Goal: Information Seeking & Learning: Learn about a topic

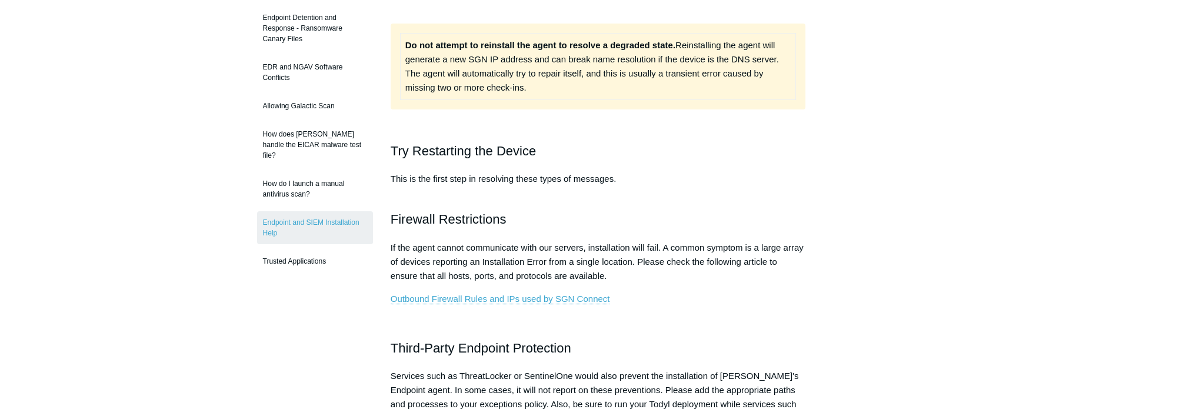
scroll to position [235, 0]
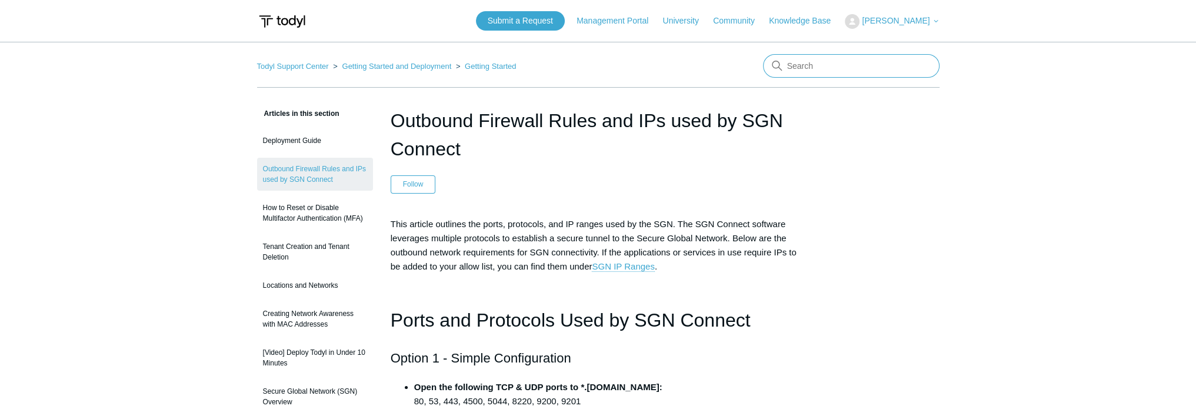
click at [839, 66] on input "Search" at bounding box center [851, 66] width 177 height 24
type input "routing policies"
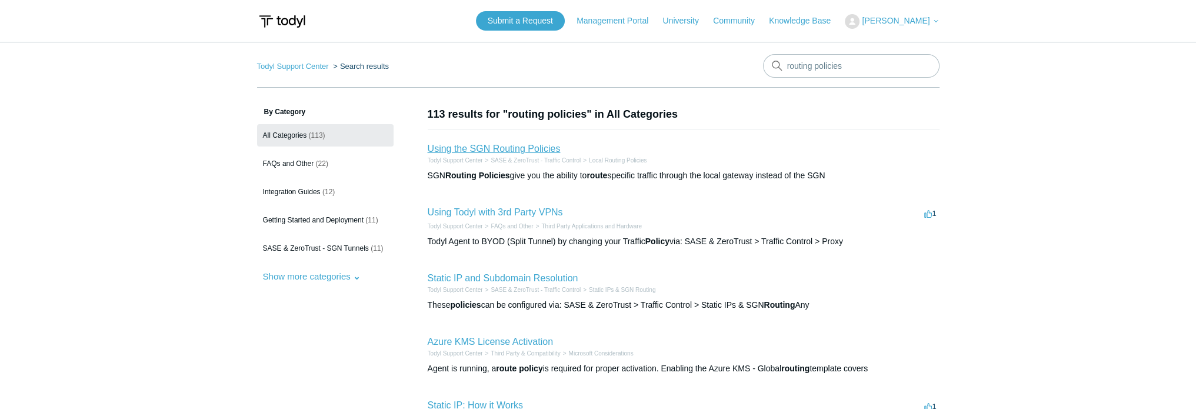
click at [534, 148] on link "Using the SGN Routing Policies" at bounding box center [494, 149] width 133 height 10
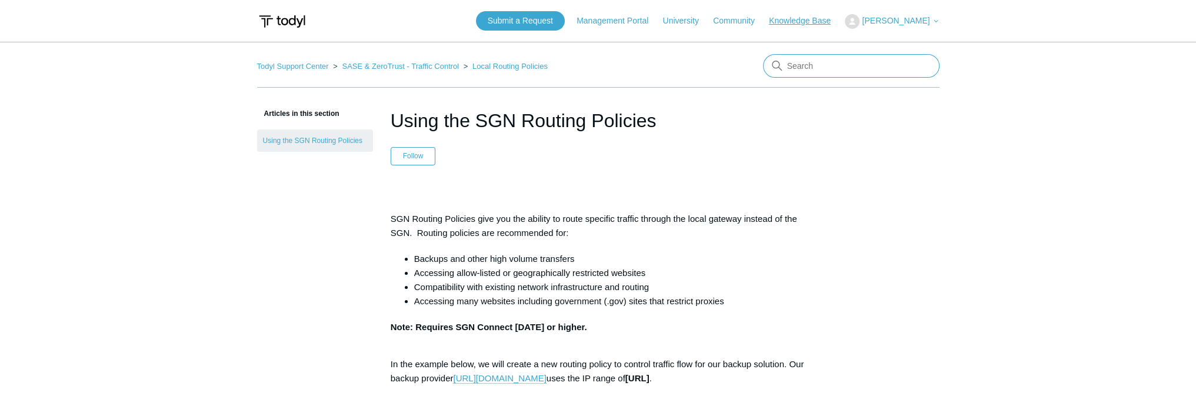
drag, startPoint x: 831, startPoint y: 61, endPoint x: 846, endPoint y: 23, distance: 40.7
click at [831, 61] on input "Search" at bounding box center [851, 66] width 177 height 24
drag, startPoint x: 860, startPoint y: 61, endPoint x: 815, endPoint y: 60, distance: 44.7
click at [816, 60] on input "Search" at bounding box center [851, 66] width 177 height 24
click at [830, 67] on input "Search" at bounding box center [851, 66] width 177 height 24
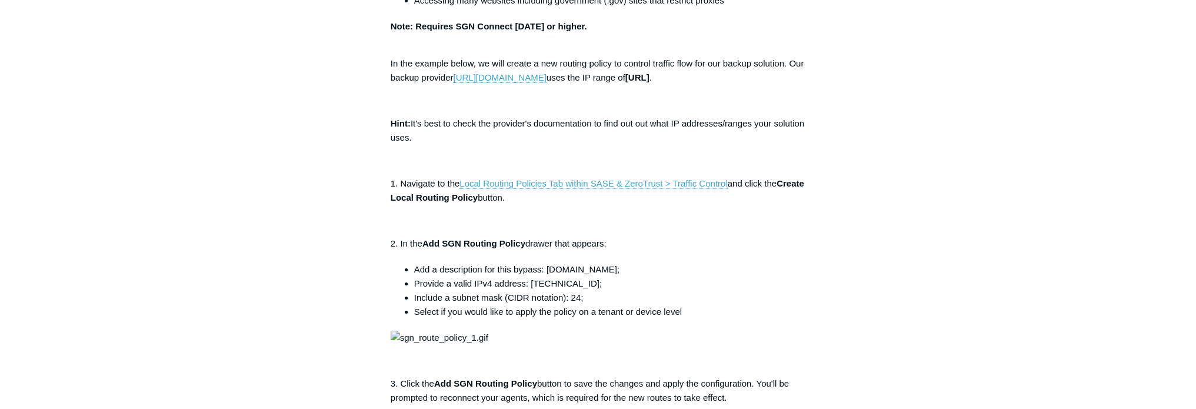
scroll to position [294, 0]
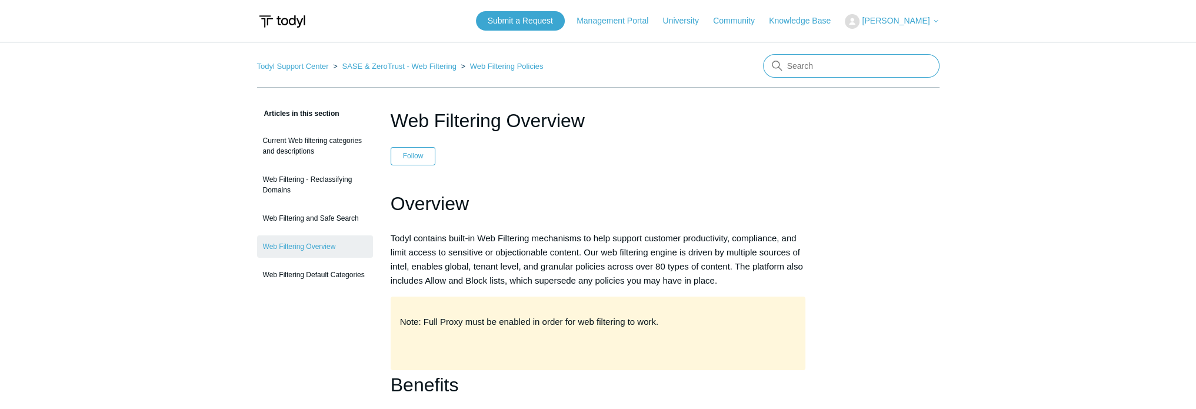
click at [830, 62] on input "Search" at bounding box center [851, 66] width 177 height 24
type input "ssl inspection exclusion"
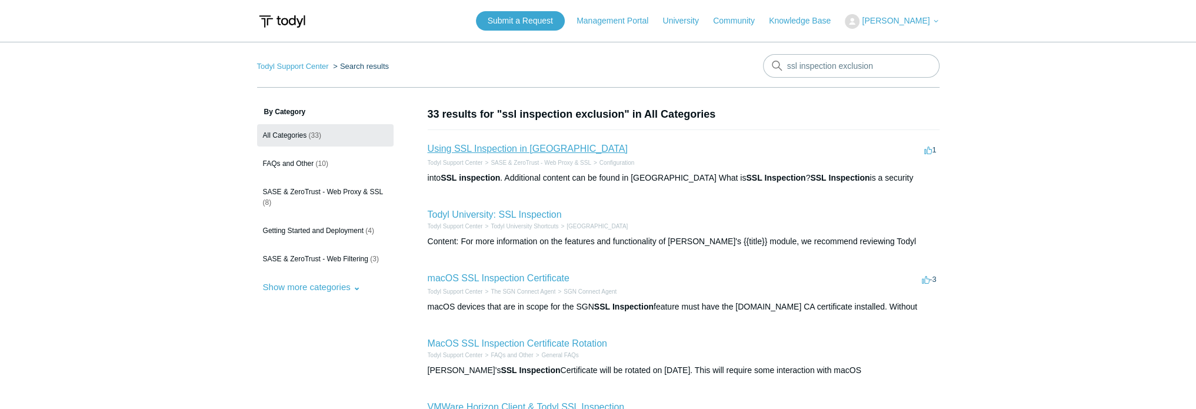
click at [534, 149] on link "Using SSL Inspection in Todyl" at bounding box center [528, 149] width 200 height 10
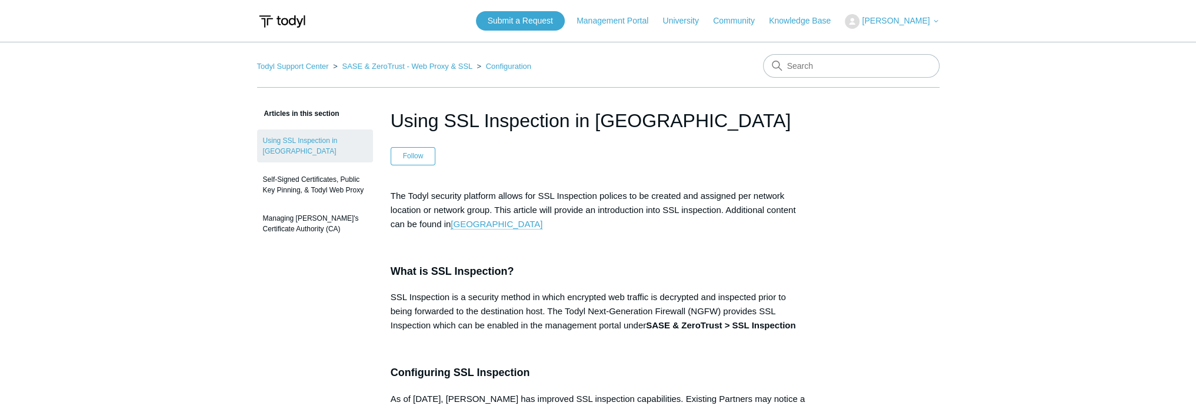
click at [807, 60] on input "Search" at bounding box center [851, 66] width 177 height 24
type input "categories"
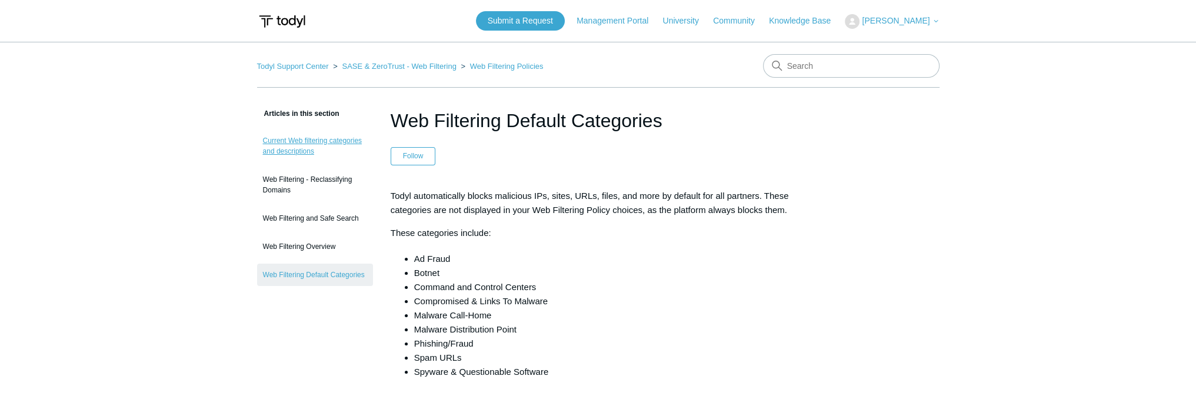
click at [310, 148] on link "Current Web filtering categories and descriptions" at bounding box center [315, 145] width 116 height 33
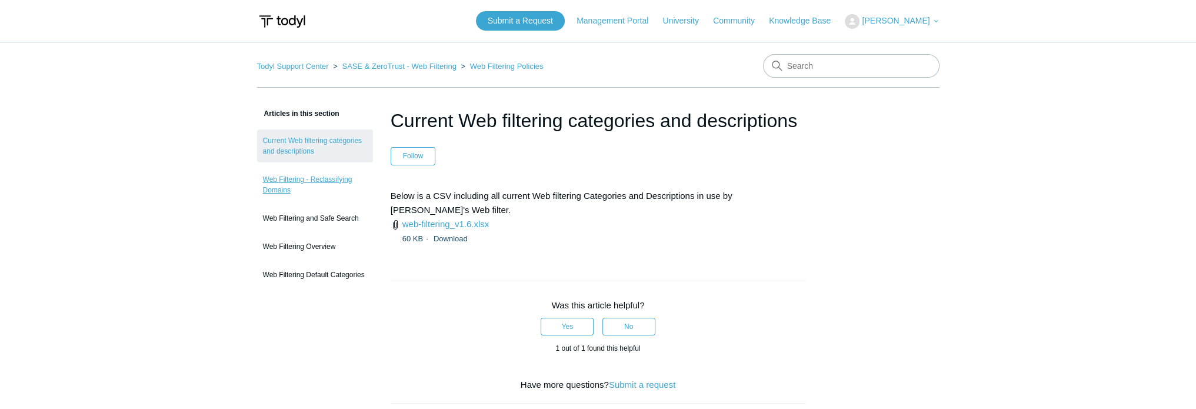
click at [332, 181] on link "Web Filtering - Reclassifying Domains" at bounding box center [315, 184] width 116 height 33
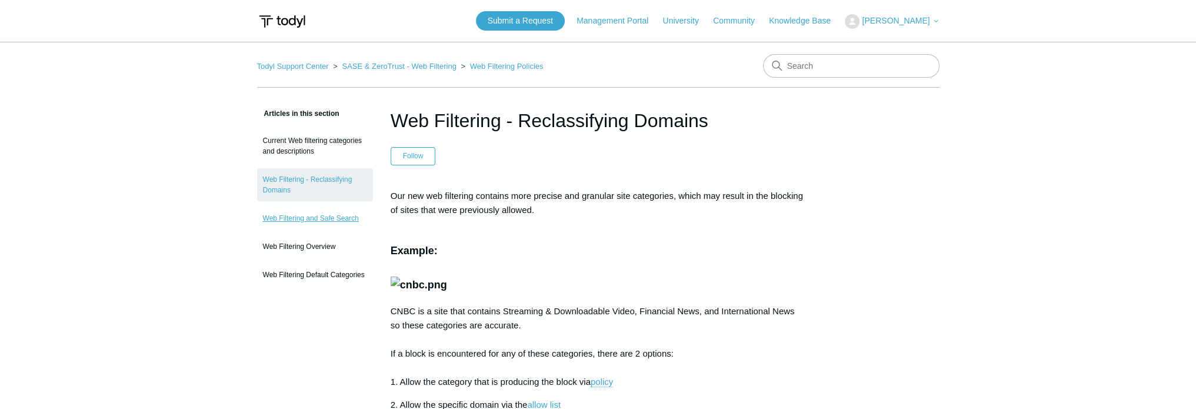
click at [315, 216] on link "Web Filtering and Safe Search" at bounding box center [315, 218] width 116 height 22
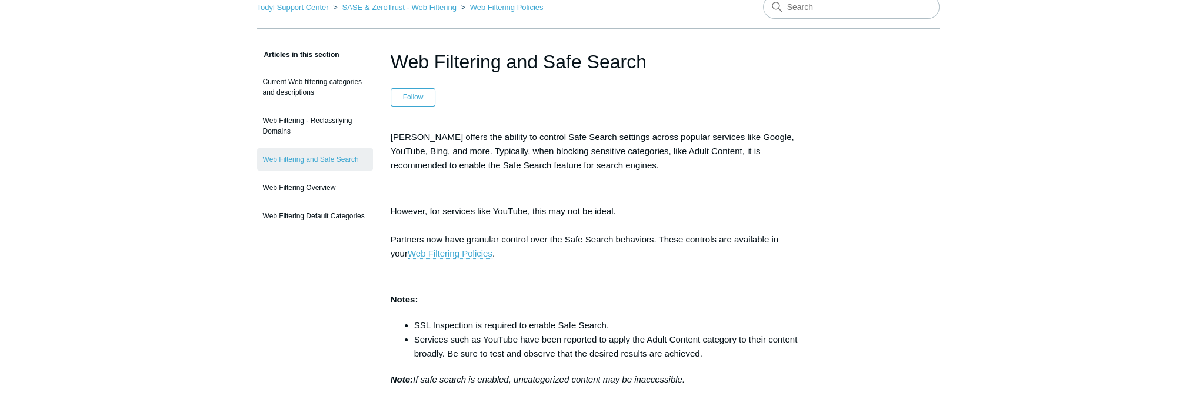
scroll to position [59, 0]
click at [446, 251] on link "Web Filtering Policies" at bounding box center [450, 253] width 85 height 11
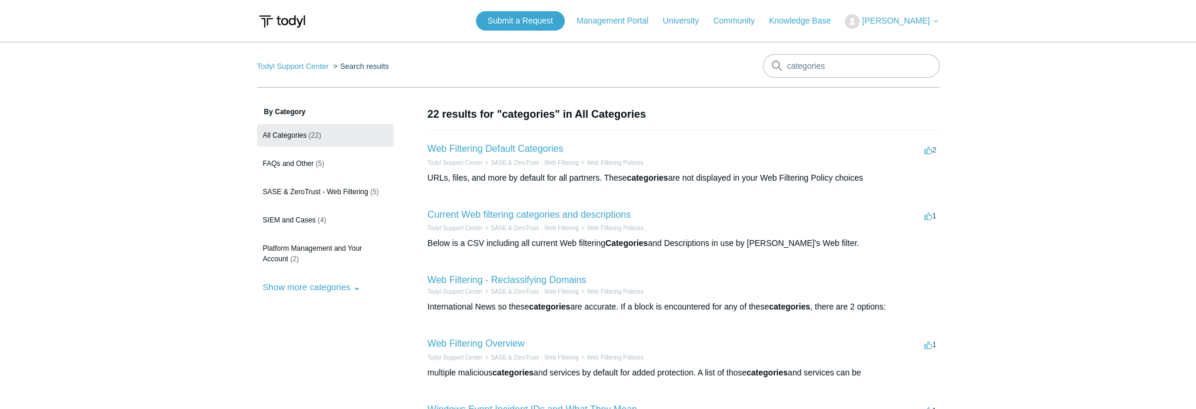
scroll to position [59, 0]
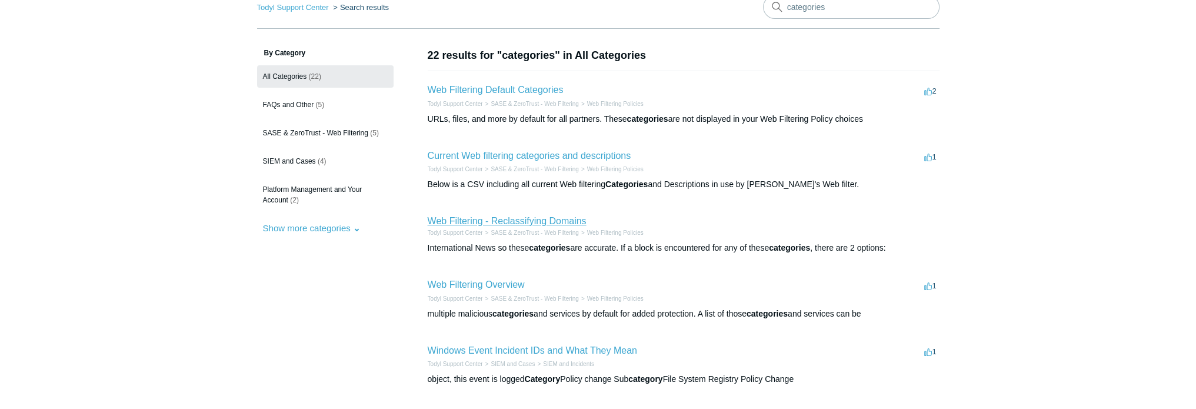
click at [513, 221] on link "Web Filtering - Reclassifying Domains" at bounding box center [507, 221] width 159 height 10
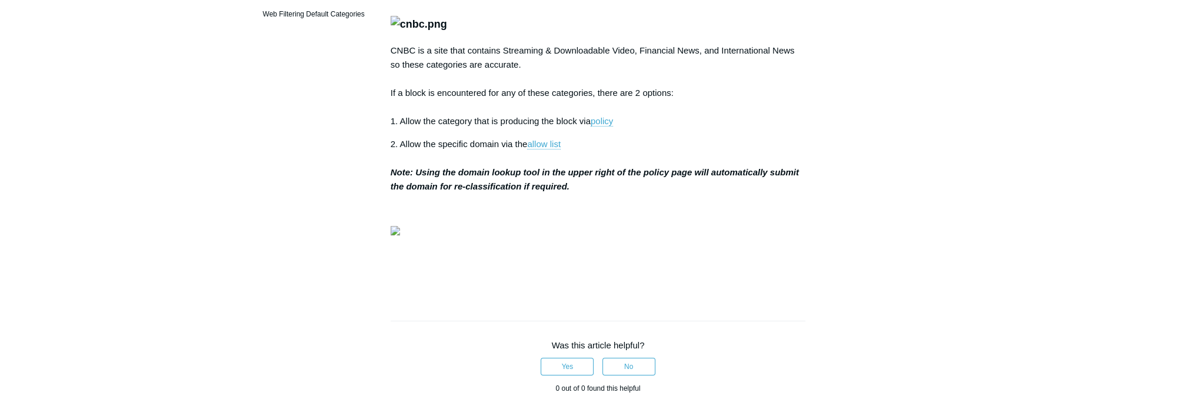
scroll to position [294, 0]
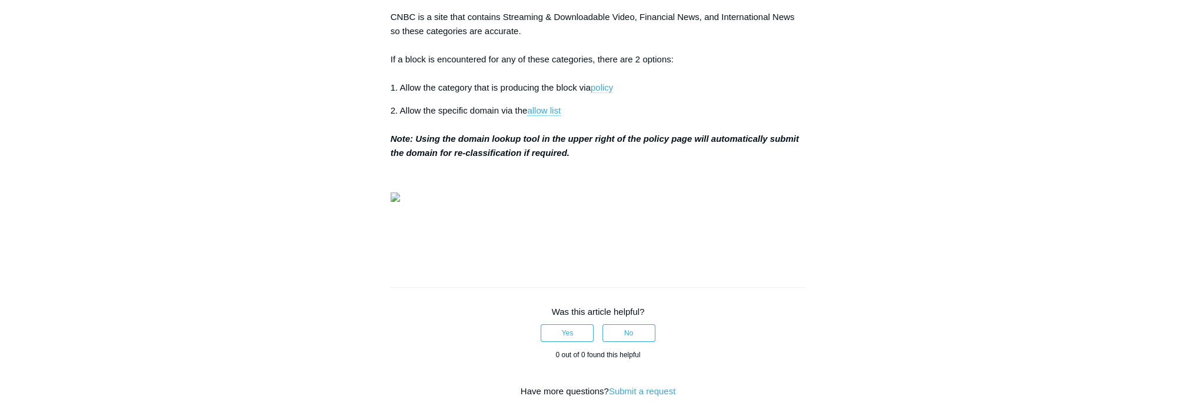
click at [612, 93] on link "policy" at bounding box center [602, 87] width 22 height 11
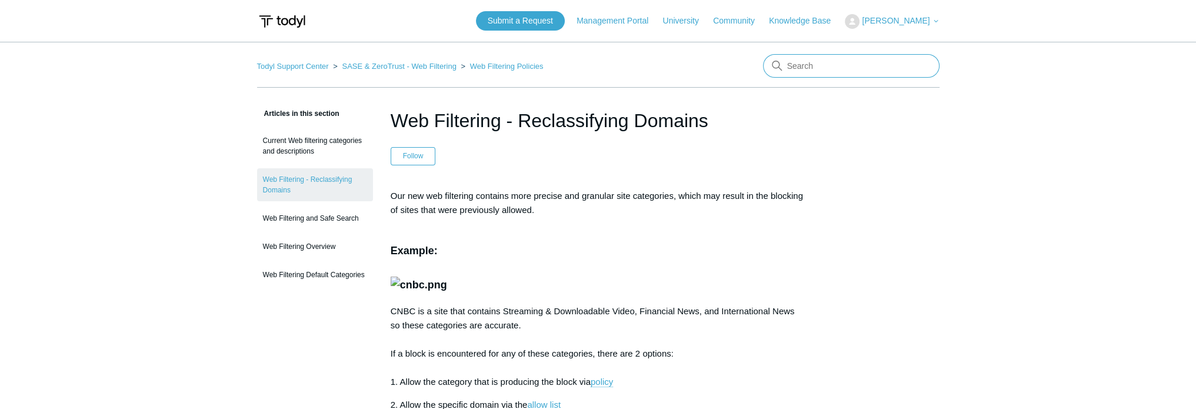
click at [840, 62] on input "Search" at bounding box center [851, 66] width 177 height 24
type input "custome categories"
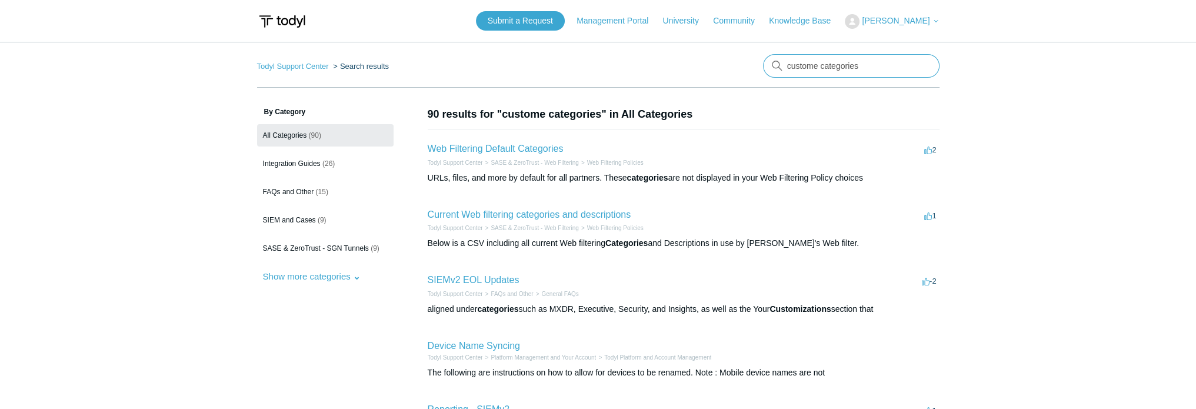
click at [820, 64] on input "custome categories" at bounding box center [851, 66] width 177 height 24
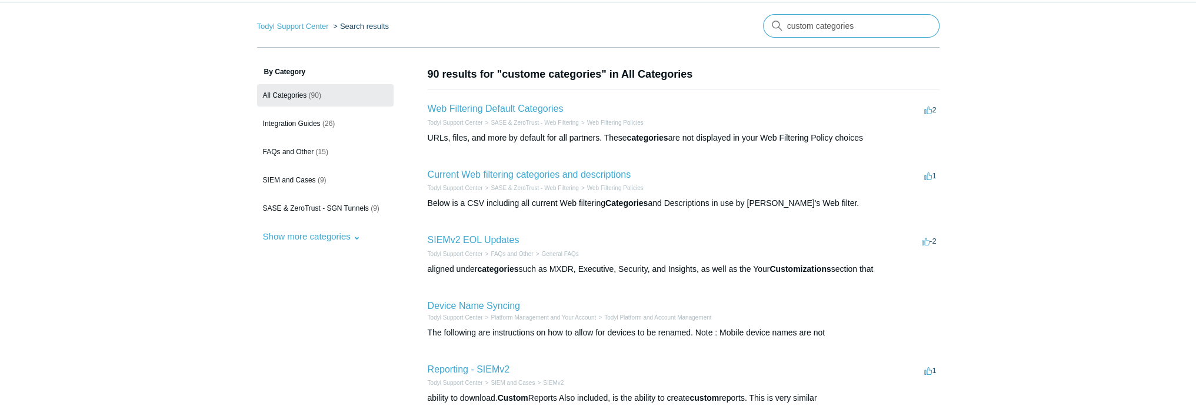
type input "custom categories"
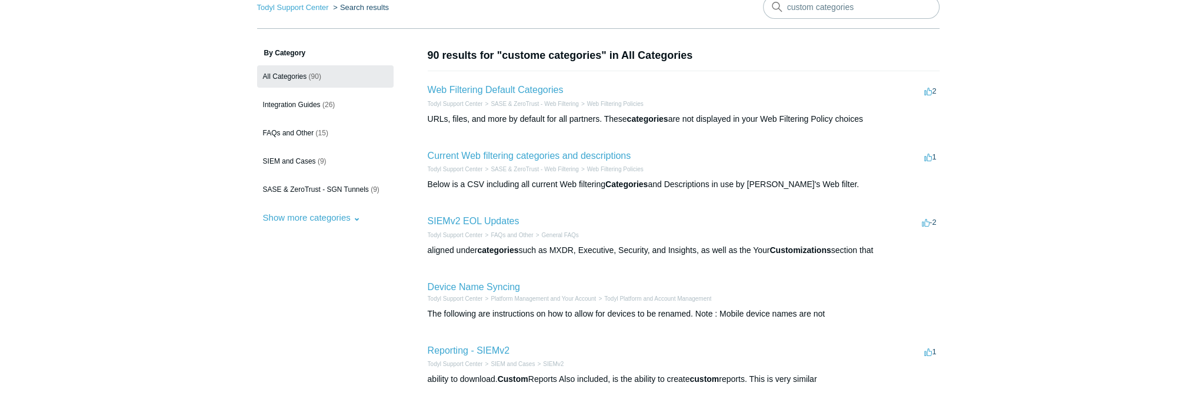
click at [838, 50] on h1 "90 results for "custome categories" in All Categories" at bounding box center [684, 56] width 512 height 16
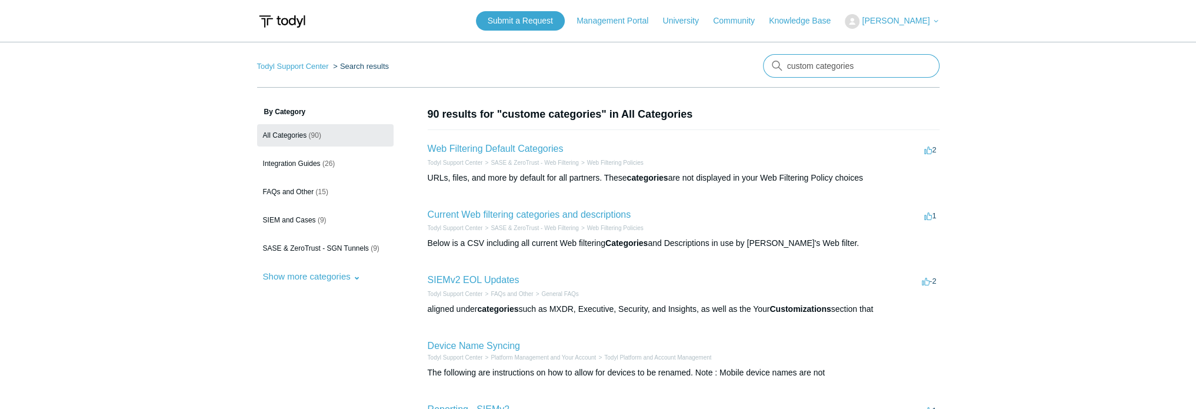
click at [880, 64] on input "custom categories" at bounding box center [851, 66] width 177 height 24
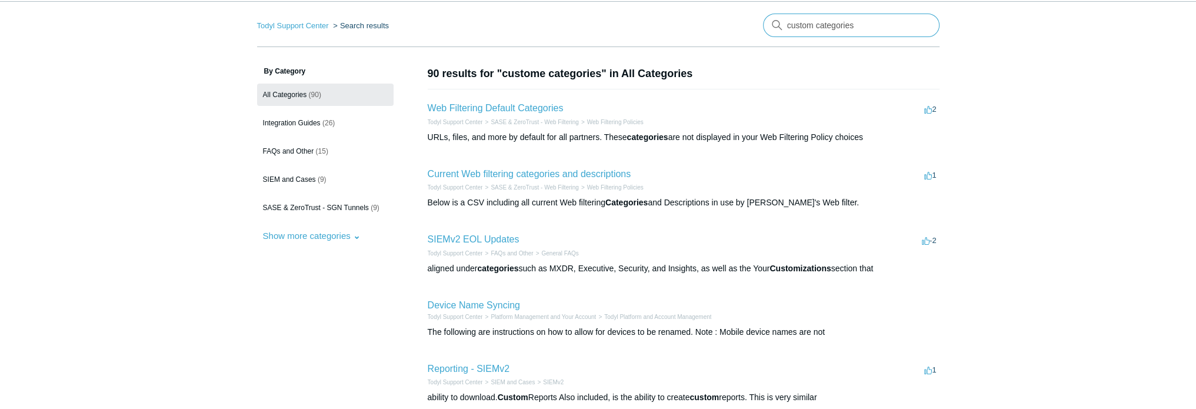
scroll to position [59, 0]
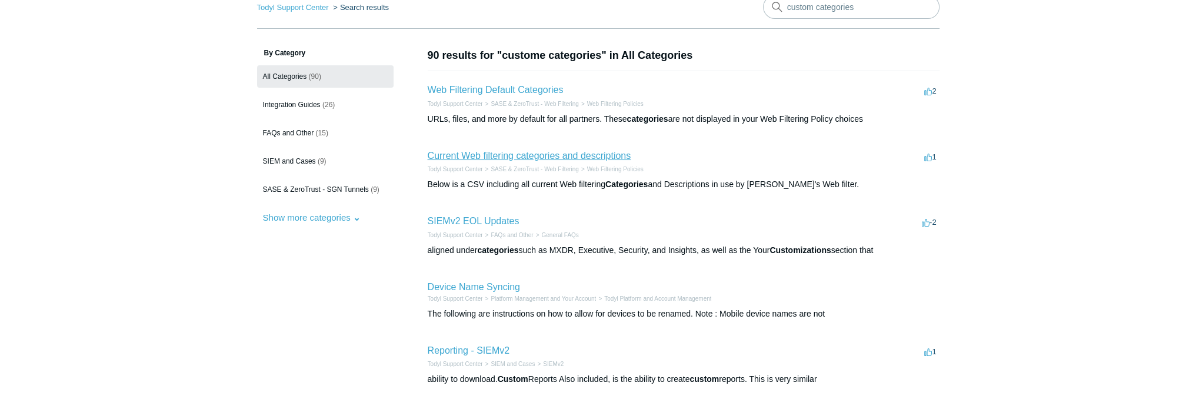
click at [523, 155] on link "Current Web filtering categories and descriptions" at bounding box center [530, 156] width 204 height 10
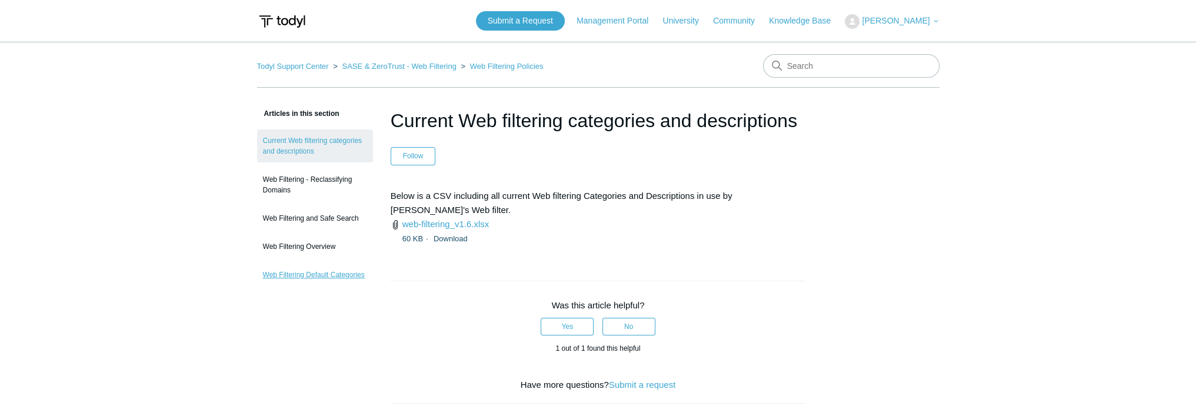
click at [339, 275] on link "Web Filtering Default Categories" at bounding box center [315, 275] width 116 height 22
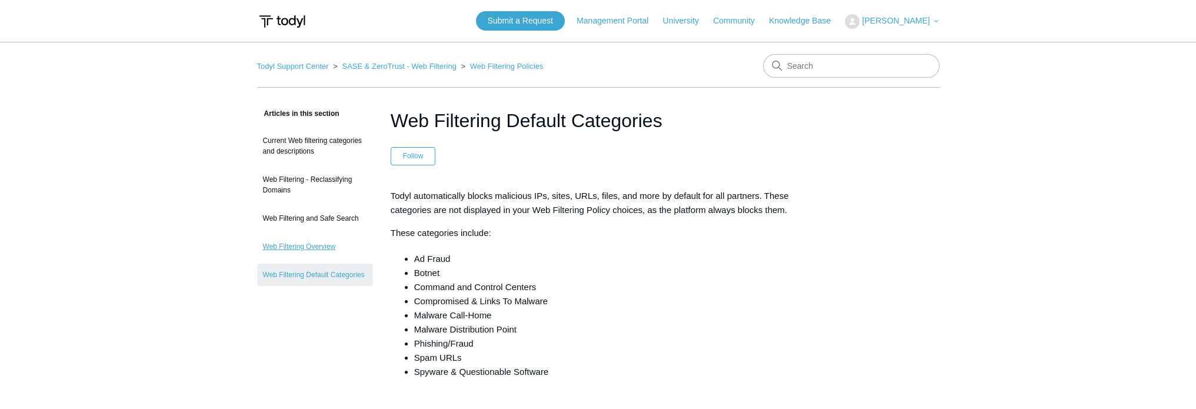
click at [325, 244] on link "Web Filtering Overview" at bounding box center [315, 246] width 116 height 22
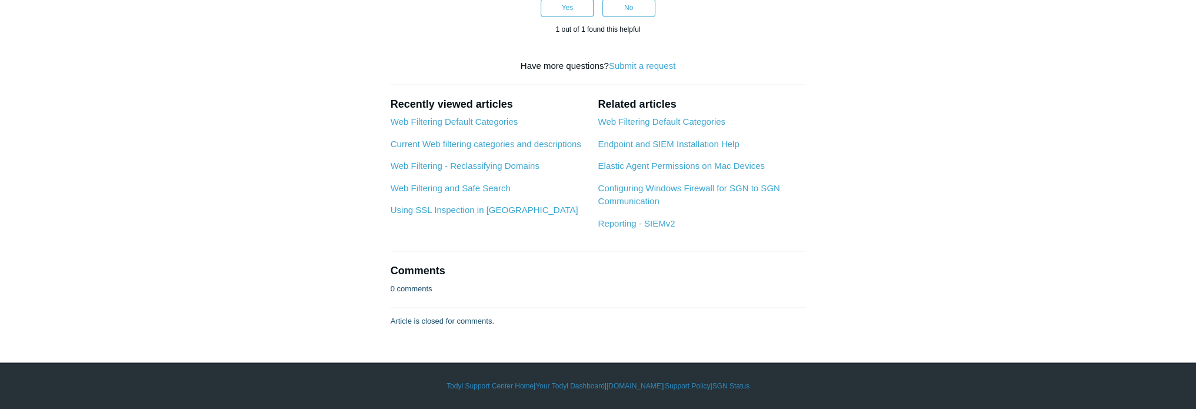
scroll to position [3119, 0]
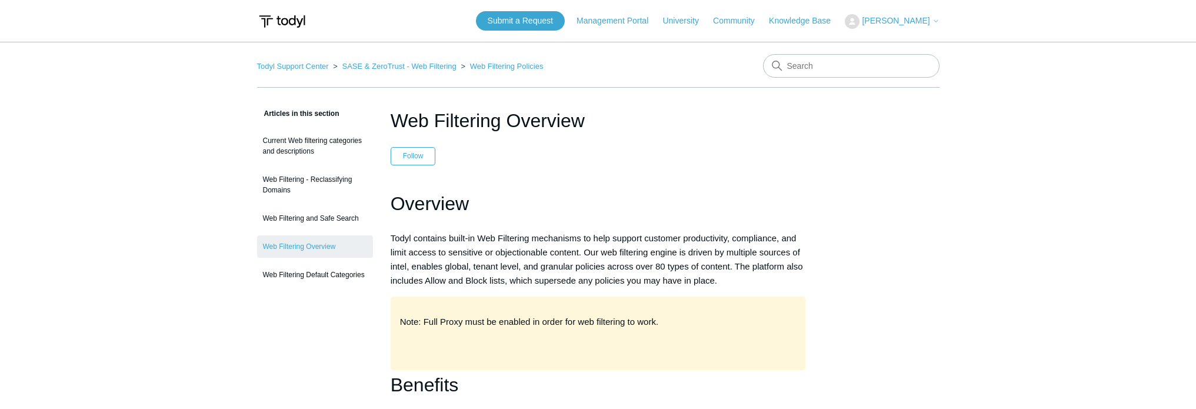
scroll to position [856, 0]
